Goal: Transaction & Acquisition: Purchase product/service

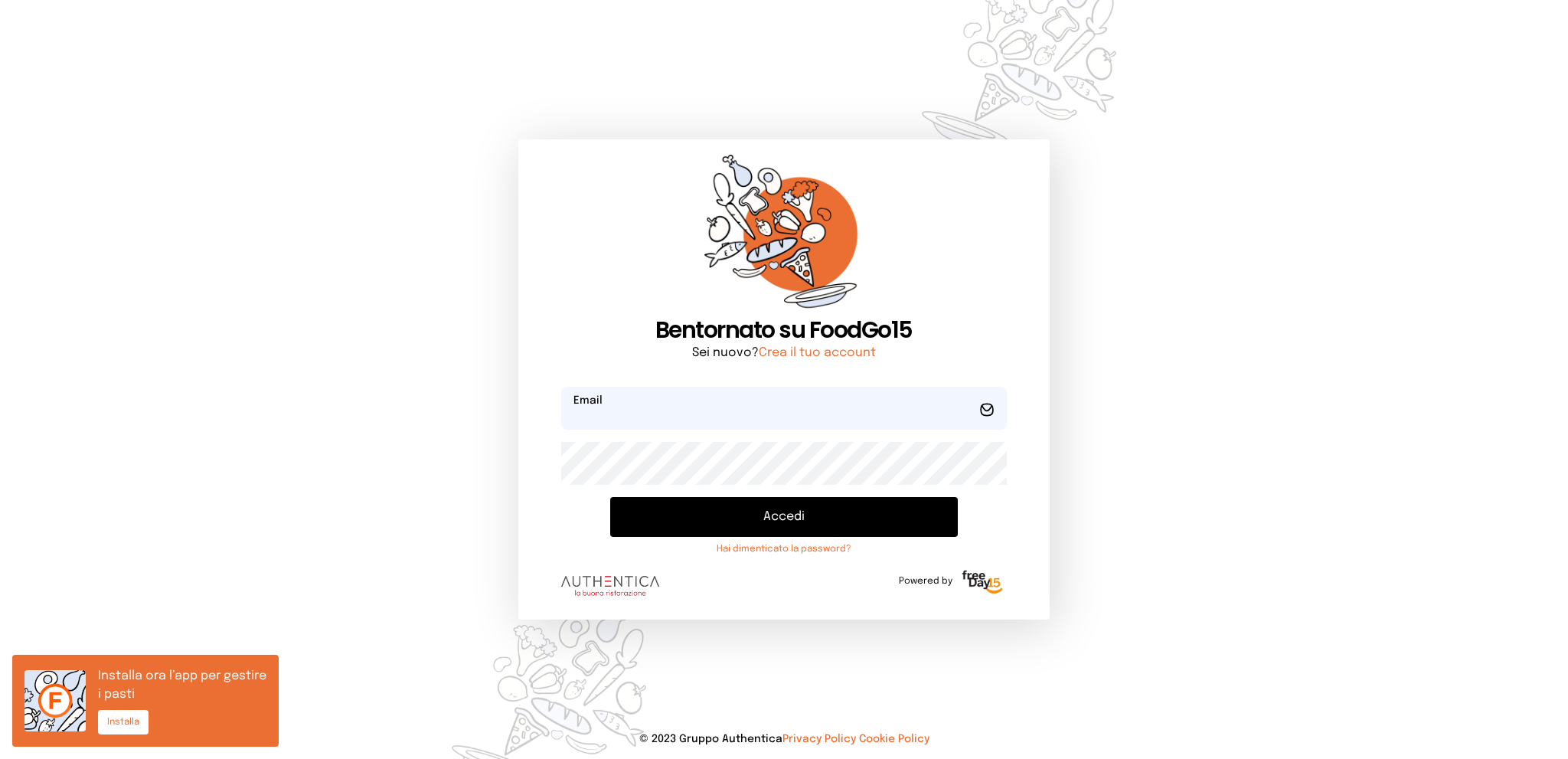
type input "**********"
click at [820, 510] on button "Accedi" at bounding box center [784, 517] width 347 height 40
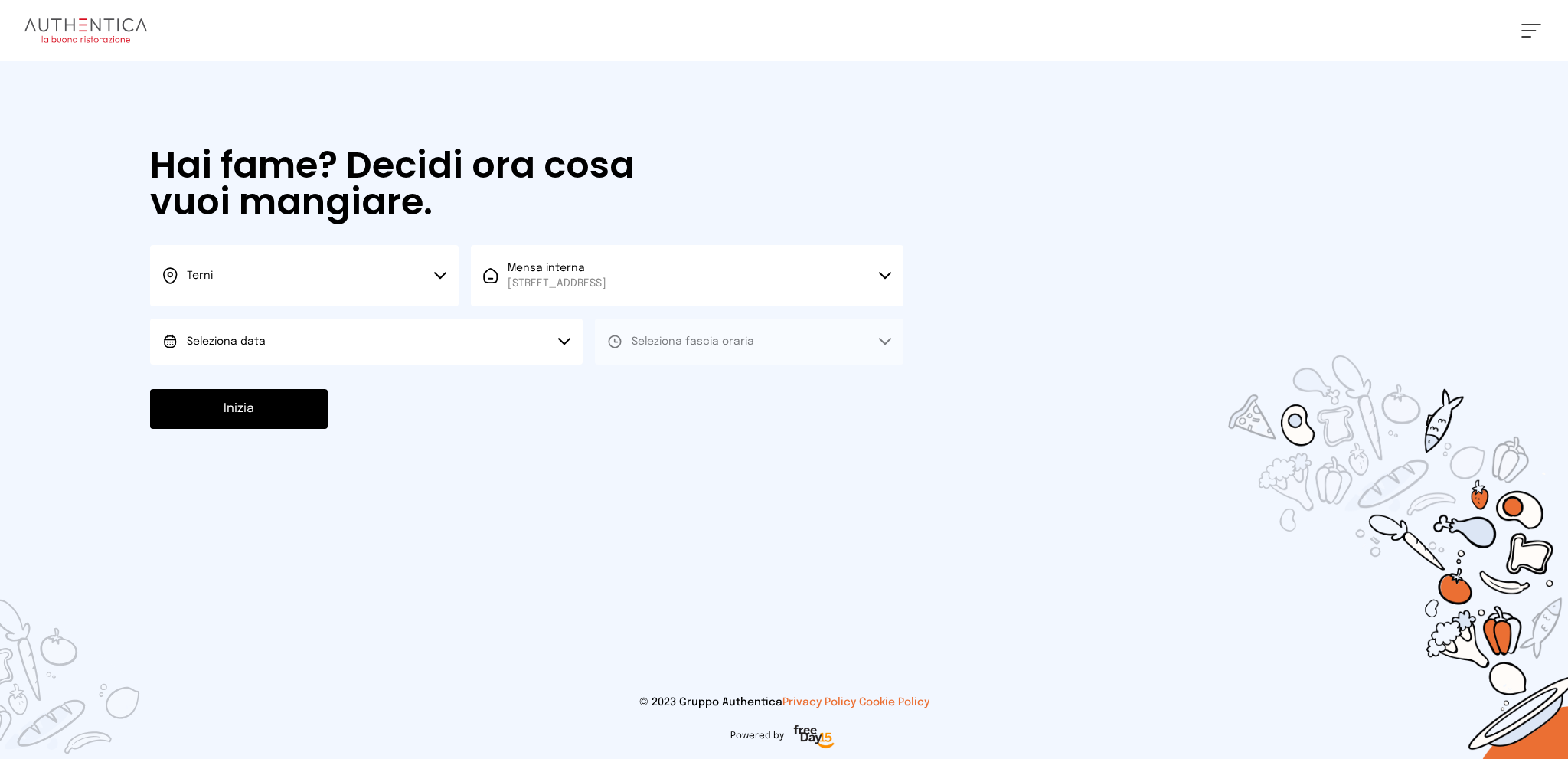
click at [436, 335] on button "Seleziona data" at bounding box center [366, 341] width 433 height 46
click at [433, 383] on li "[DATE], [DATE]" at bounding box center [366, 385] width 433 height 40
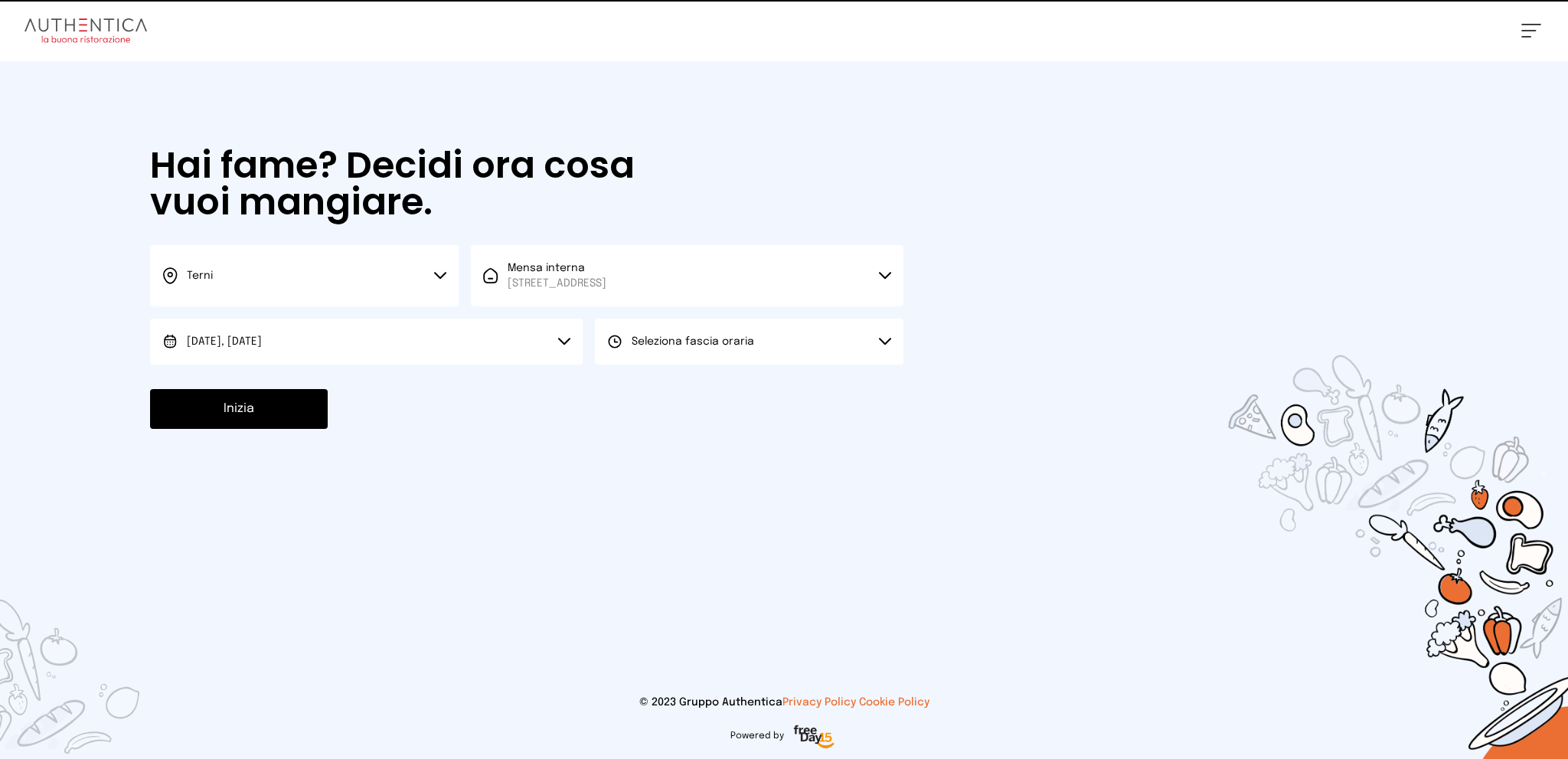
click at [653, 345] on span "Seleziona fascia oraria" at bounding box center [693, 341] width 122 height 10
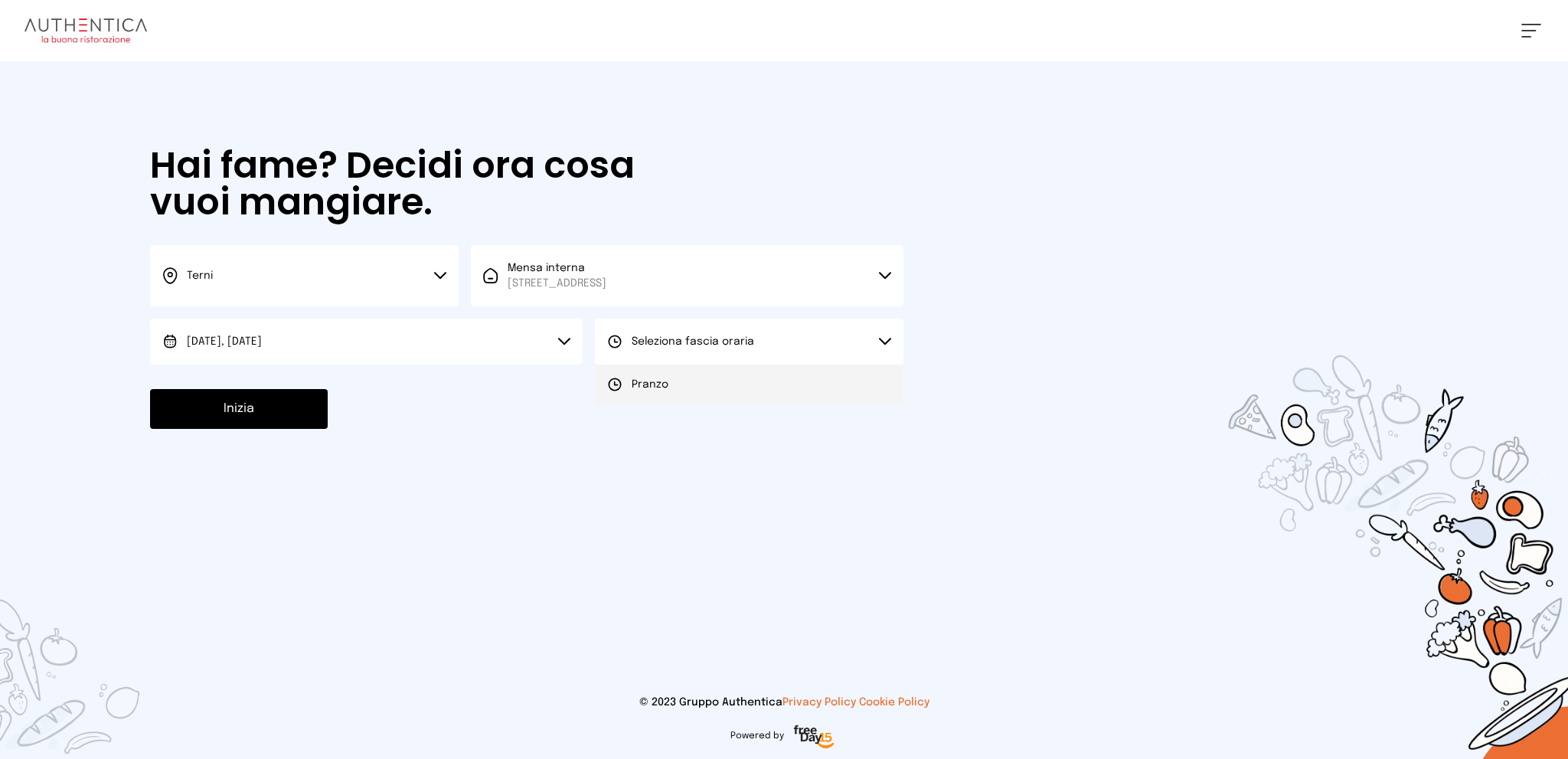
click at [659, 392] on li "Pranzo" at bounding box center [749, 385] width 309 height 40
click at [242, 406] on button "Inizia" at bounding box center [239, 409] width 178 height 40
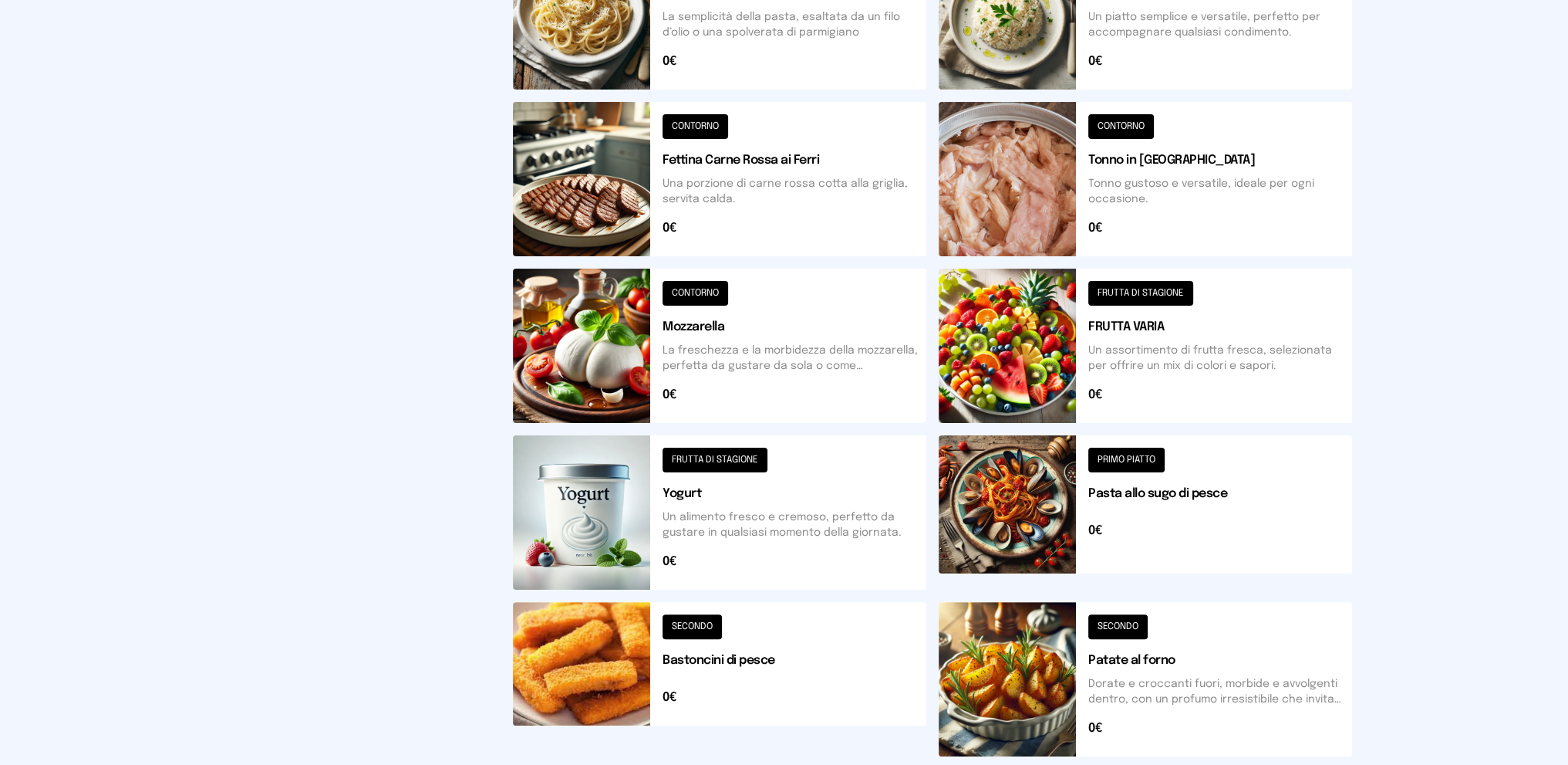
scroll to position [463, 0]
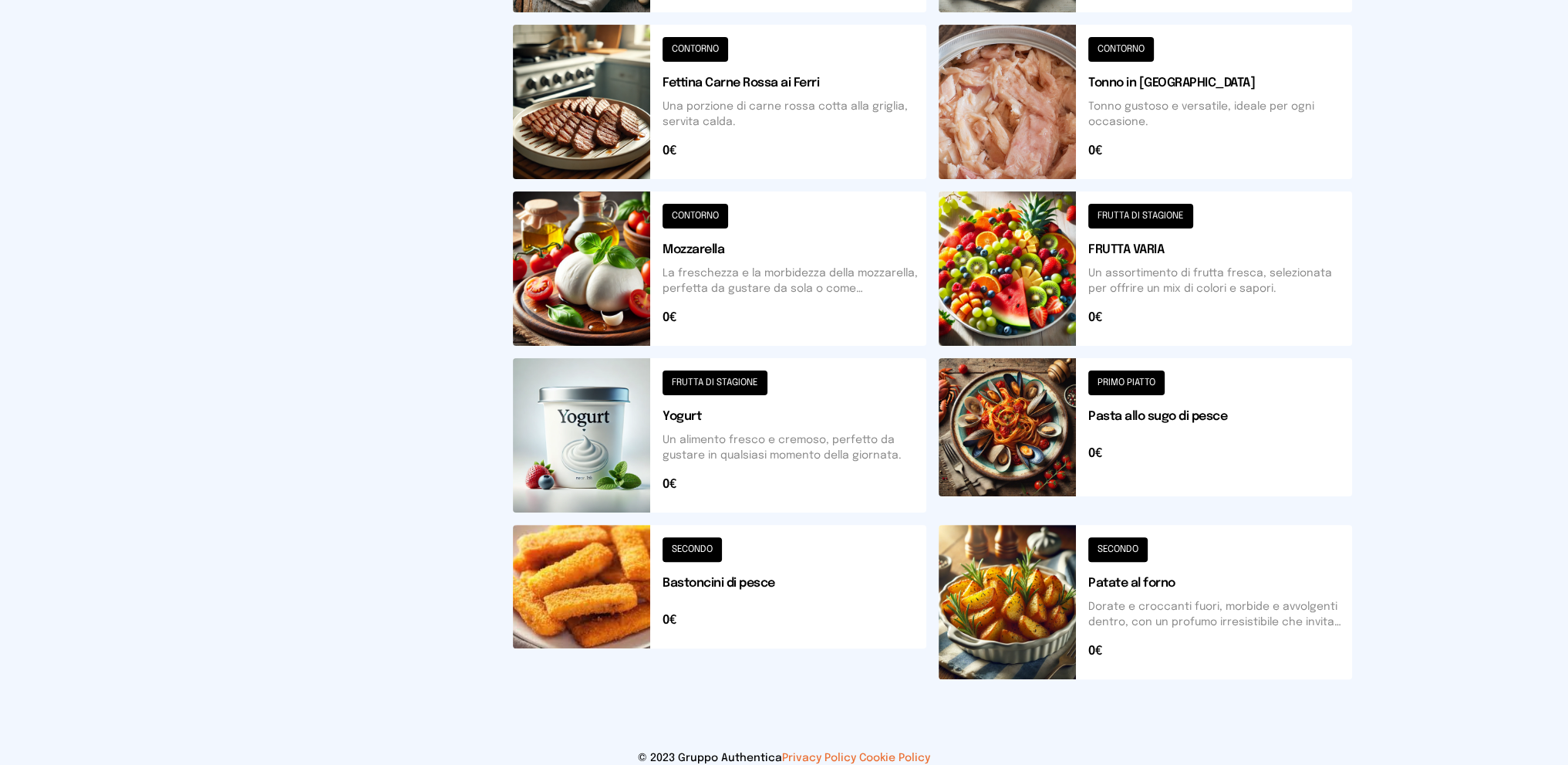
click at [1197, 598] on button at bounding box center [1144, 601] width 413 height 154
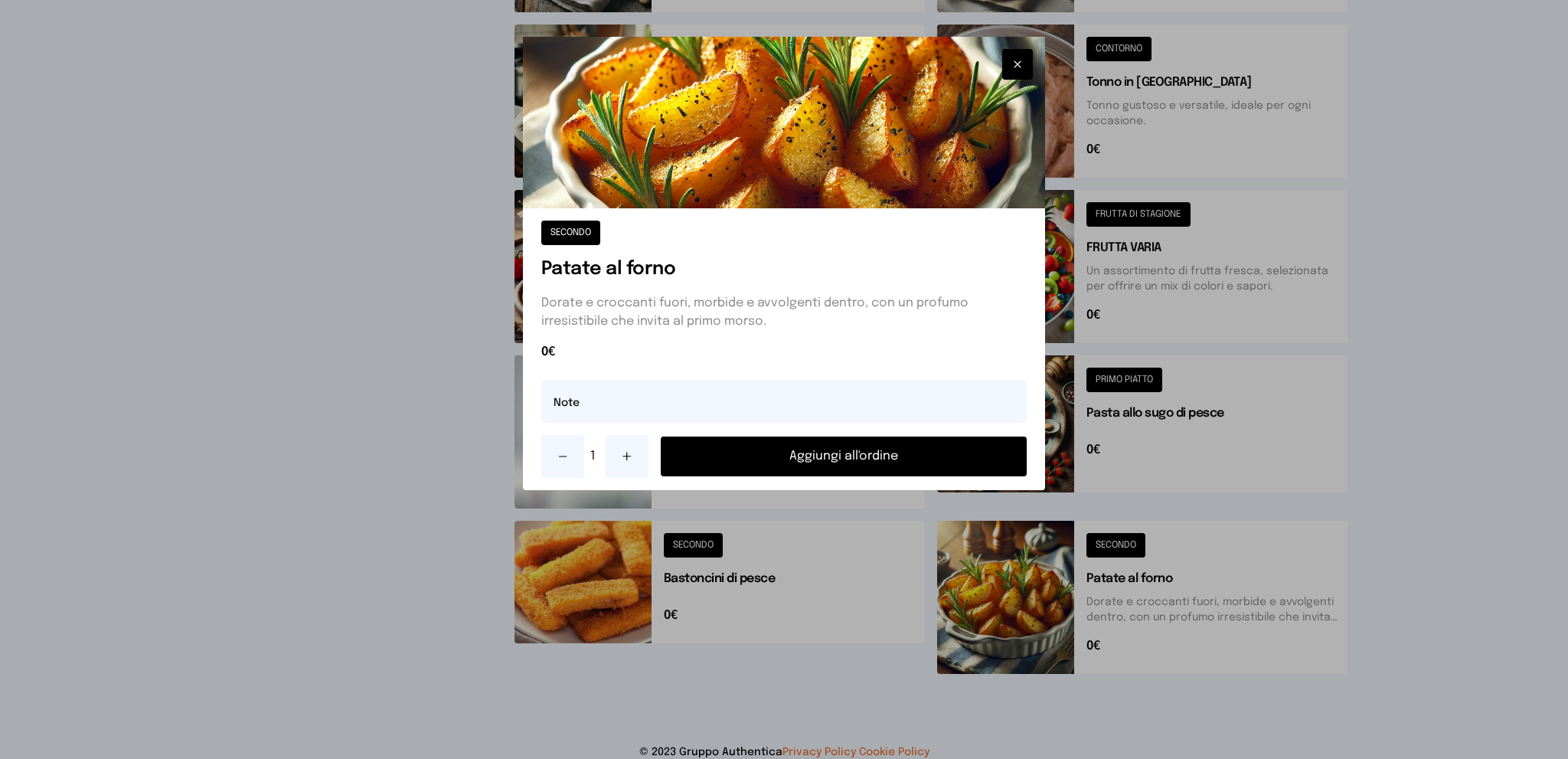
click at [621, 455] on icon at bounding box center [627, 456] width 12 height 12
click at [773, 458] on button "Aggiungi all'ordine" at bounding box center [844, 456] width 366 height 40
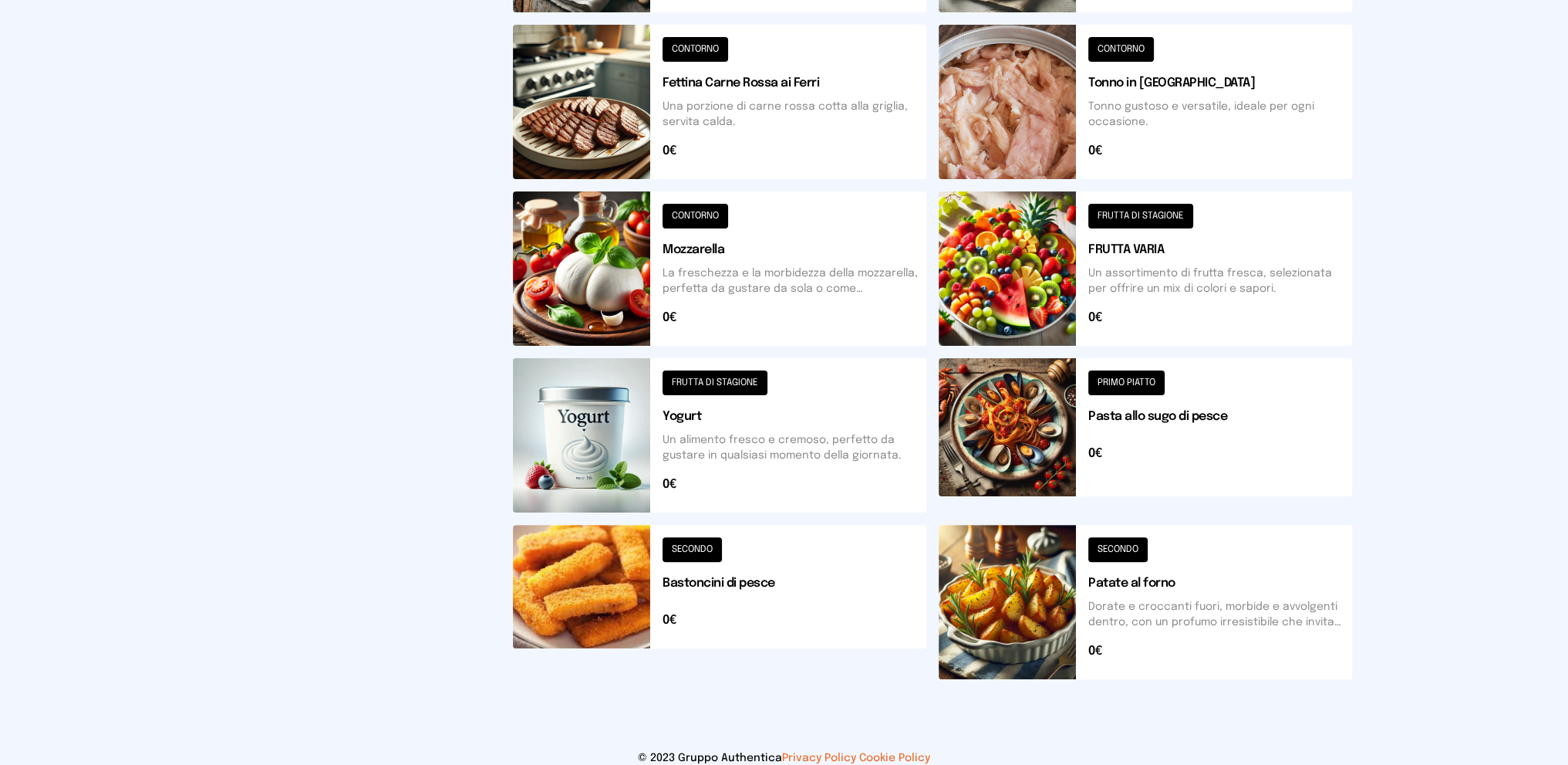
click at [832, 563] on button at bounding box center [719, 601] width 413 height 154
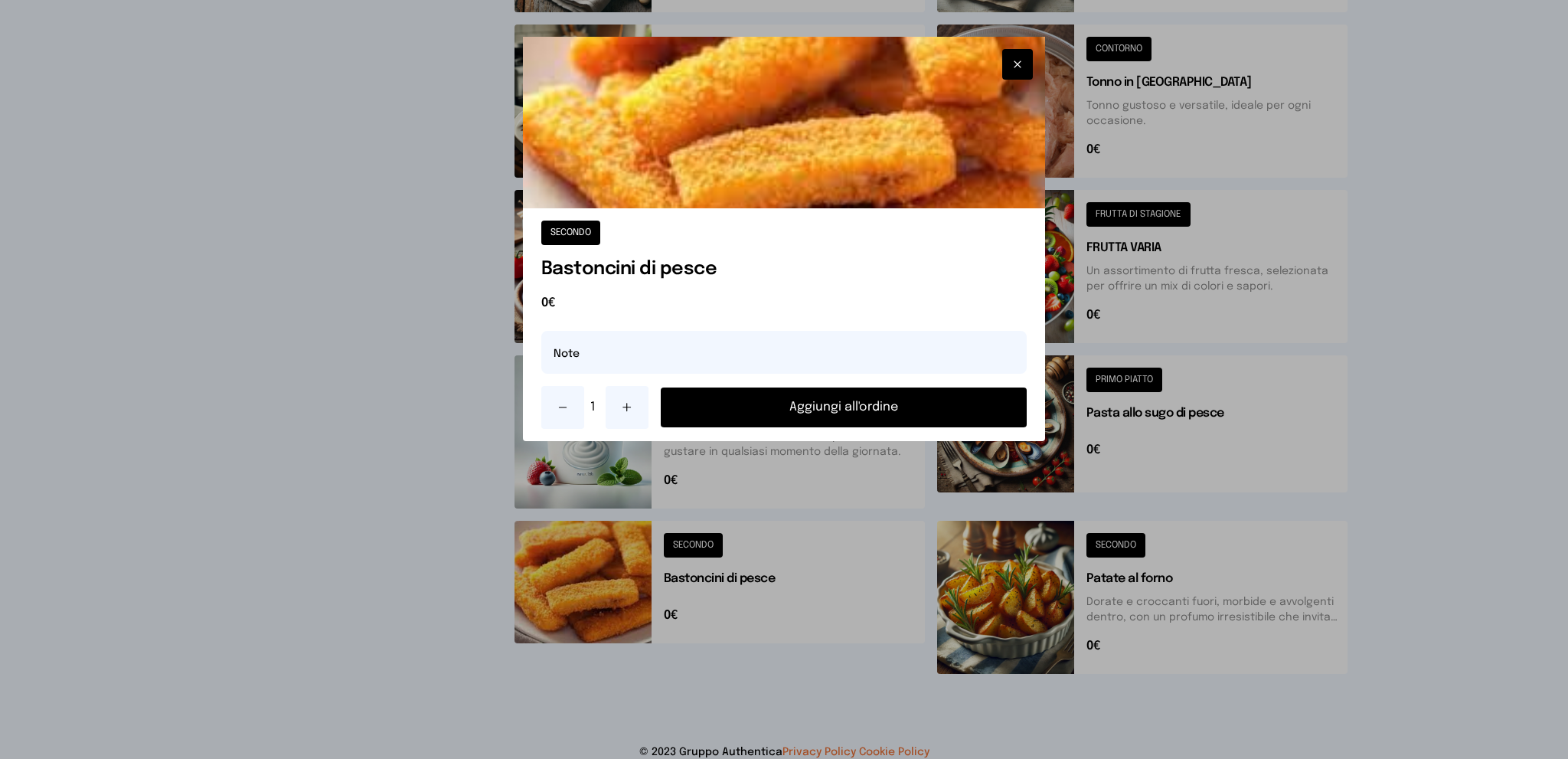
click at [869, 400] on button "Aggiungi all'ordine" at bounding box center [844, 407] width 366 height 40
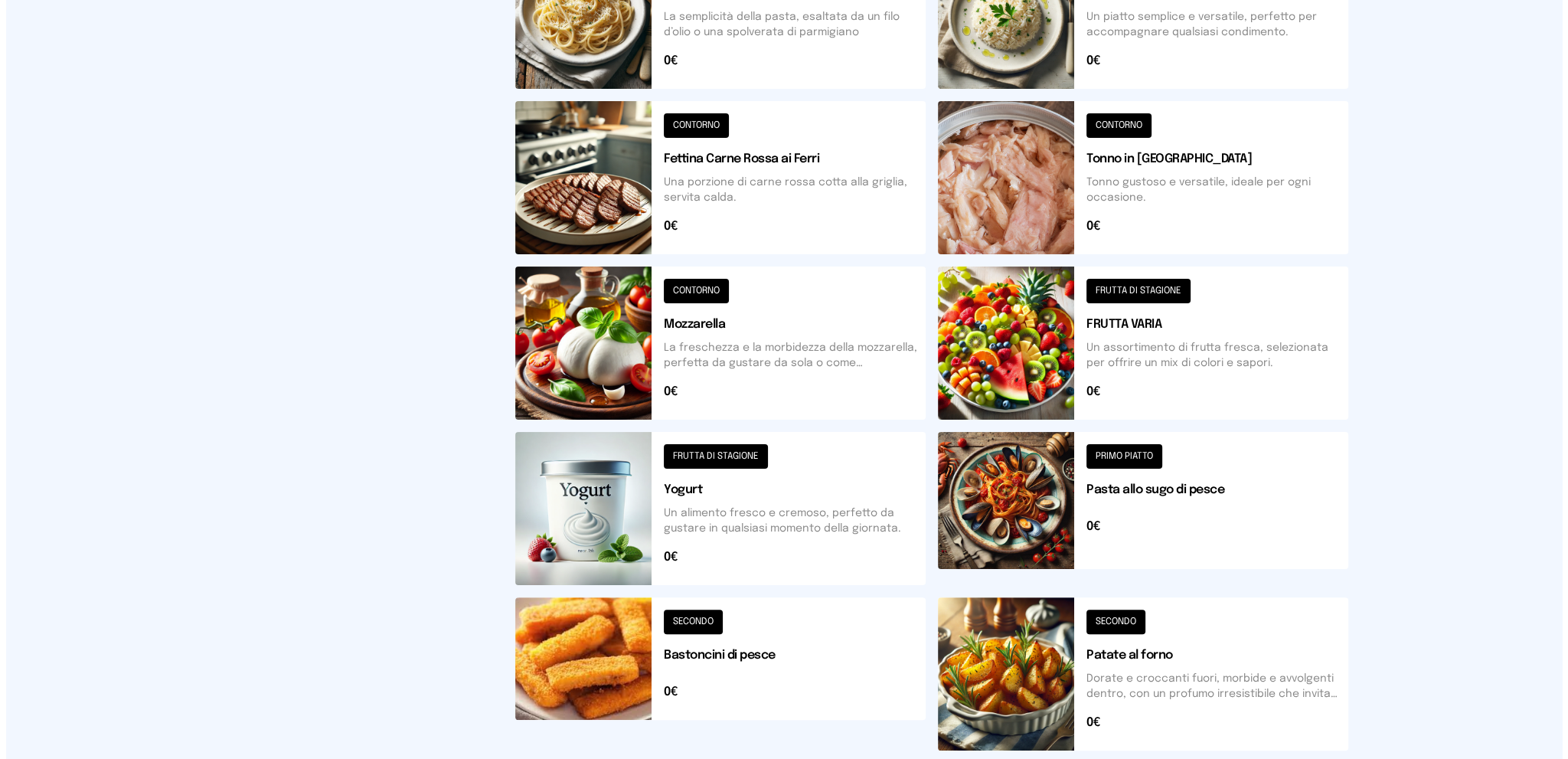
scroll to position [0, 0]
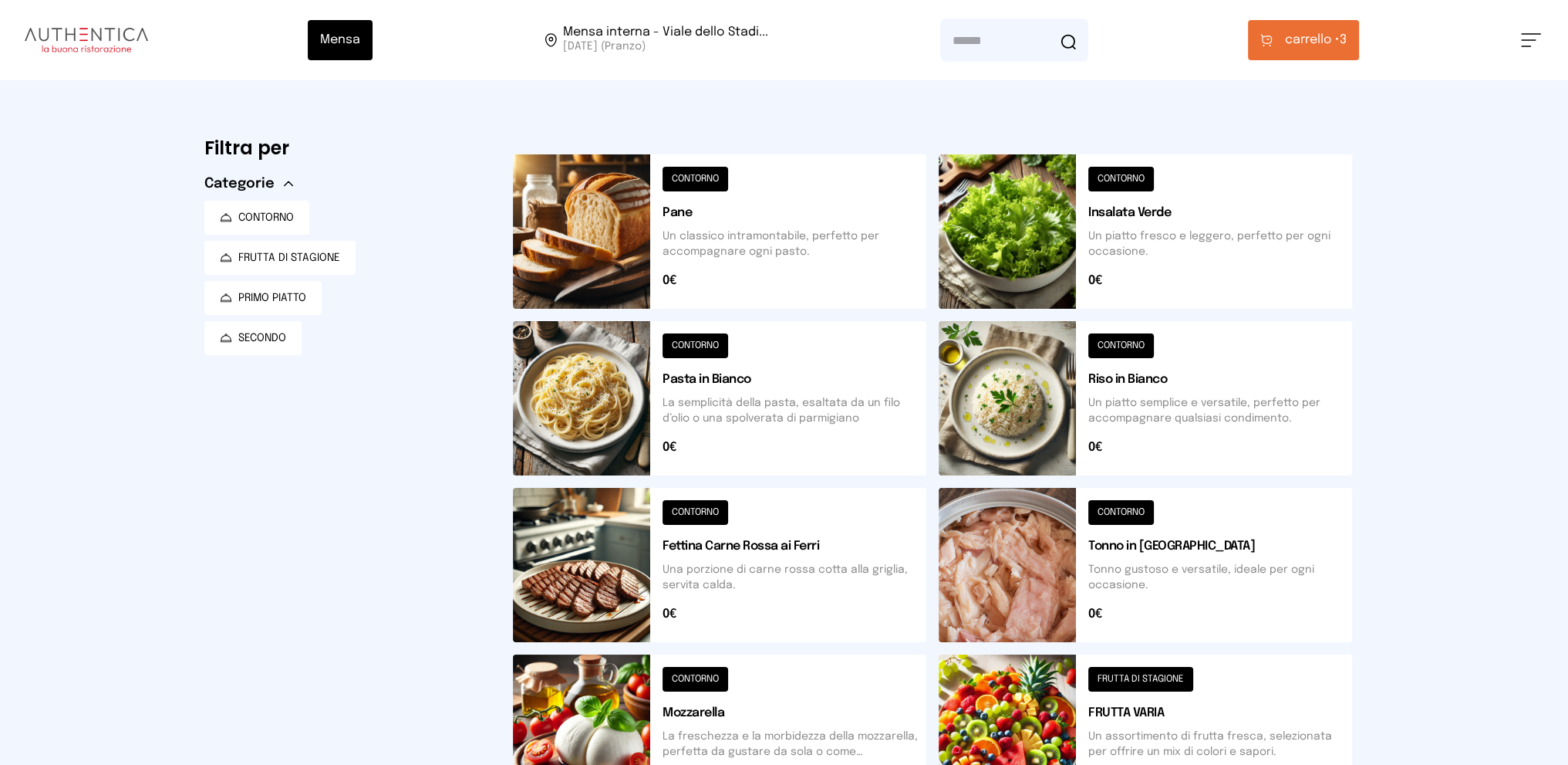
click at [1309, 32] on span "carrello •" at bounding box center [1312, 40] width 55 height 19
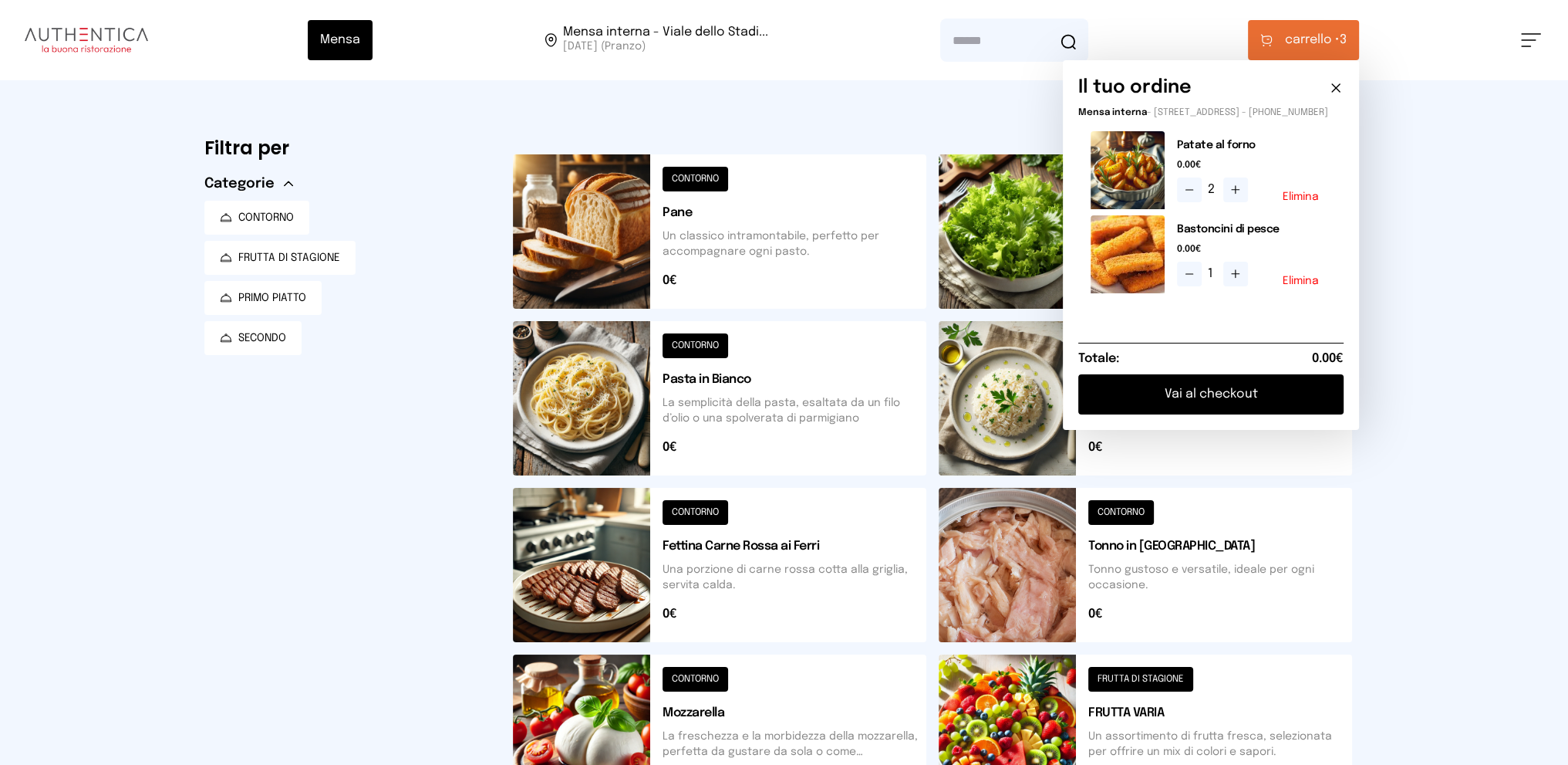
click at [1216, 414] on button "Vai al checkout" at bounding box center [1210, 395] width 265 height 41
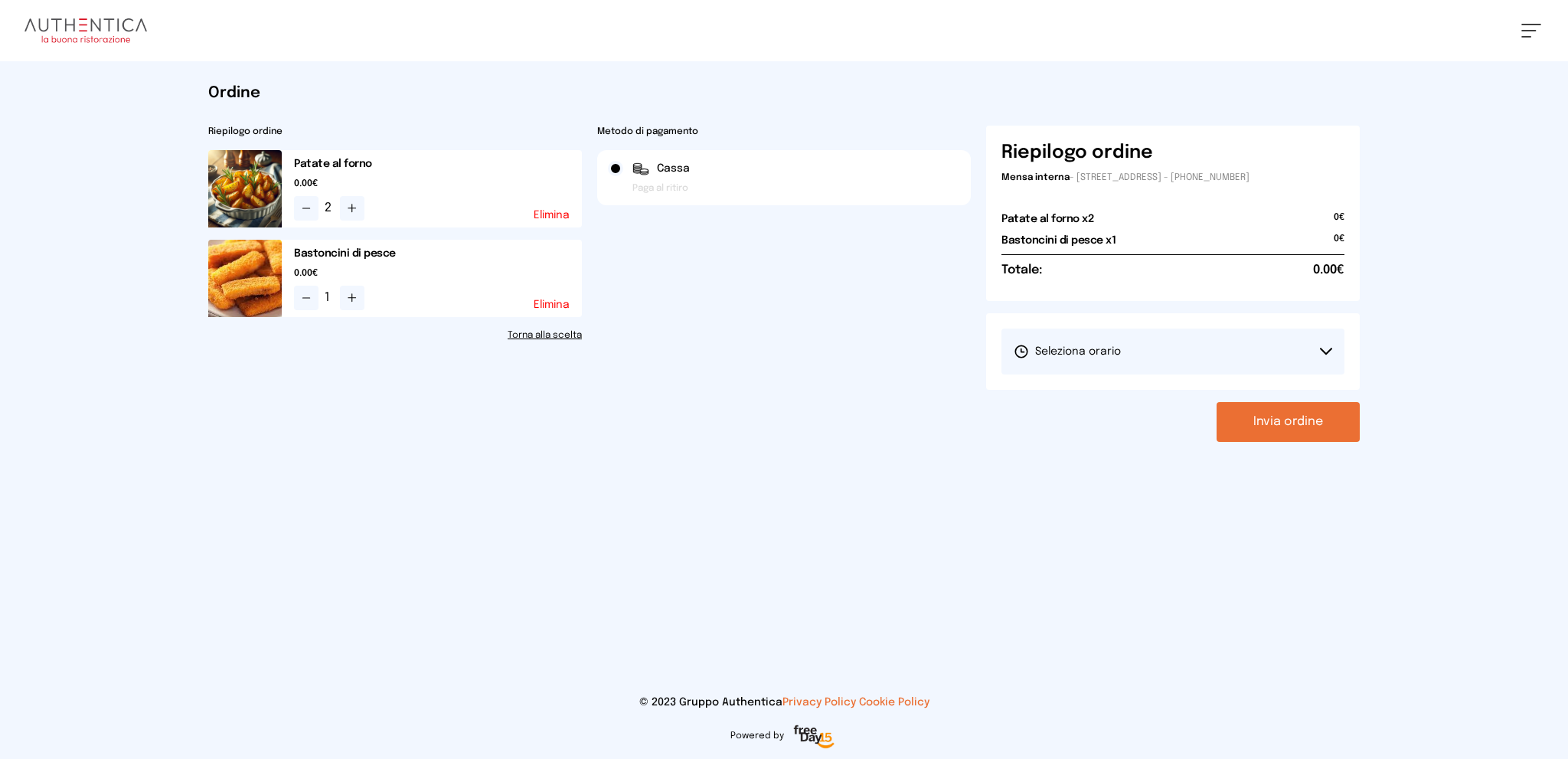
click at [1164, 336] on button "Seleziona orario" at bounding box center [1173, 352] width 343 height 46
click at [1172, 391] on li "1° Turno (13:00 - 15:00)" at bounding box center [1173, 394] width 343 height 40
click at [1258, 415] on button "Invia ordine" at bounding box center [1288, 422] width 143 height 40
